Goal: Find contact information: Find contact information

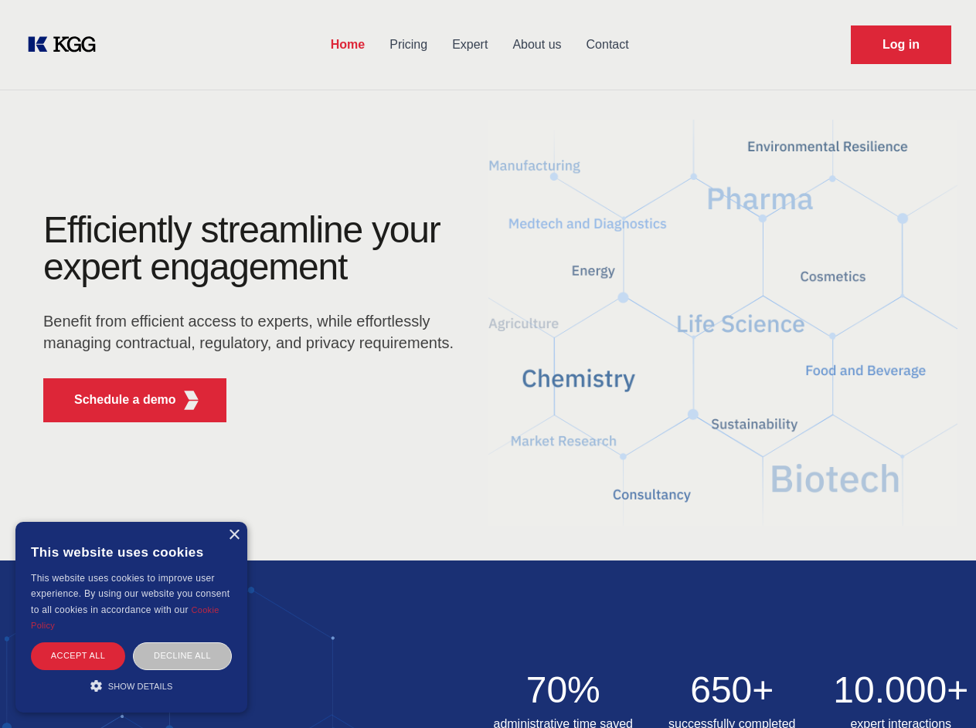
click at [487, 364] on div "Efficiently streamline your expert engagement Benefit from efficient access to …" at bounding box center [254, 323] width 470 height 223
click at [116, 400] on p "Schedule a demo" at bounding box center [125, 400] width 102 height 19
click at [233, 535] on div "× This website uses cookies This website uses cookies to improve user experienc…" at bounding box center [131, 617] width 232 height 191
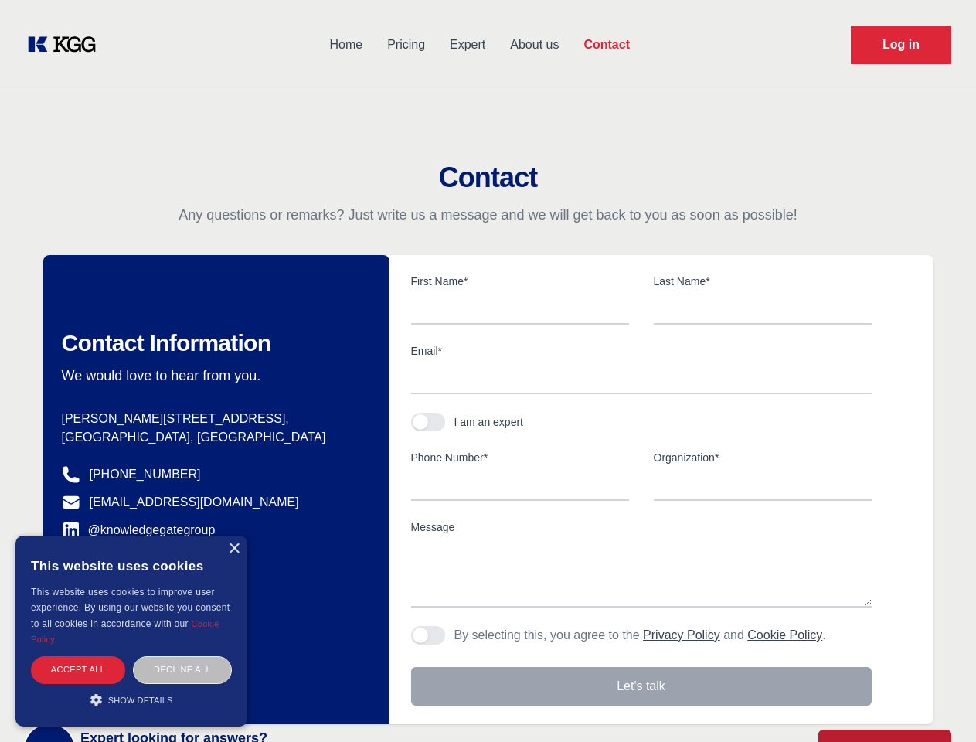
click at [78, 656] on div "Accept all" at bounding box center [78, 669] width 94 height 27
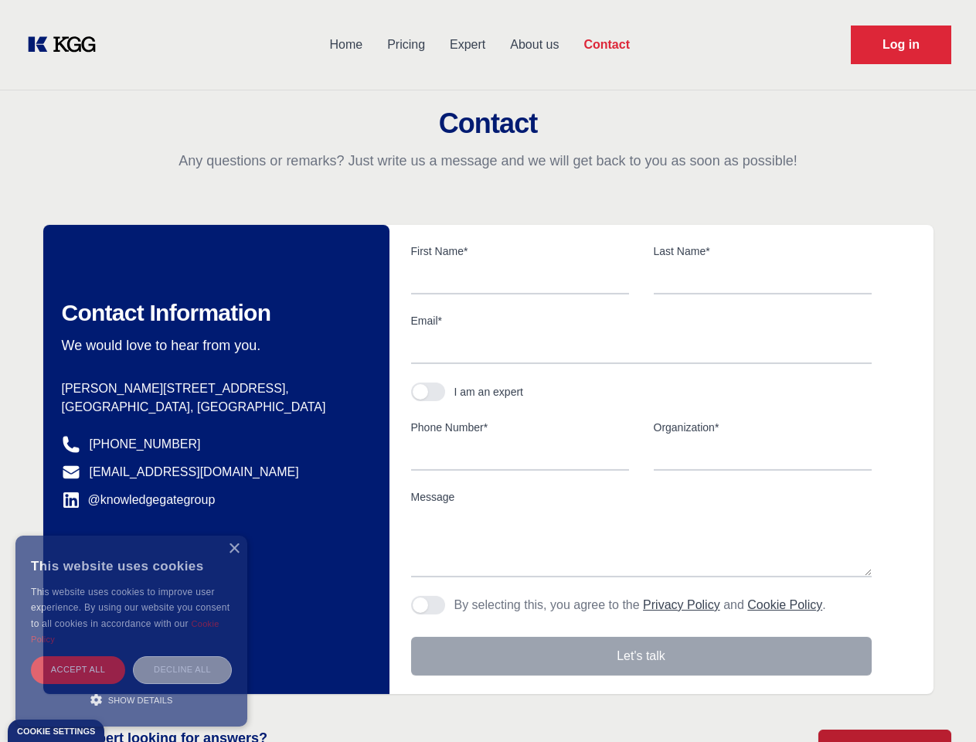
click at [182, 656] on div "Decline all" at bounding box center [182, 669] width 99 height 27
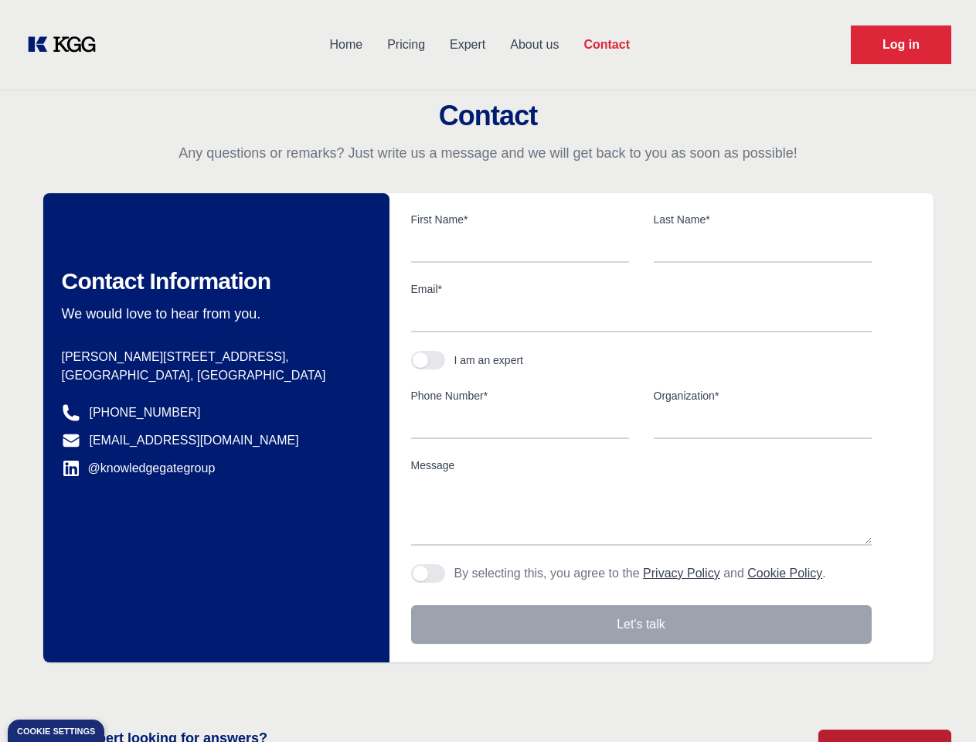
click at [131, 686] on main "Contact Any questions or remarks? Just write us a message and we will get back …" at bounding box center [488, 402] width 976 height 804
